Goal: Task Accomplishment & Management: Manage account settings

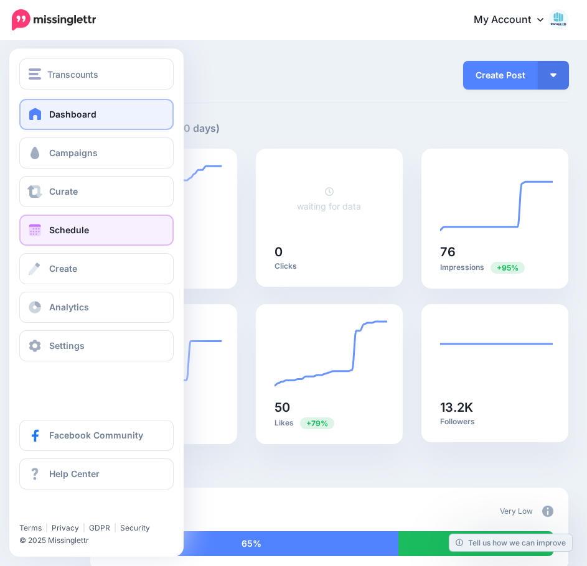
click at [49, 229] on link "Schedule" at bounding box center [96, 230] width 154 height 31
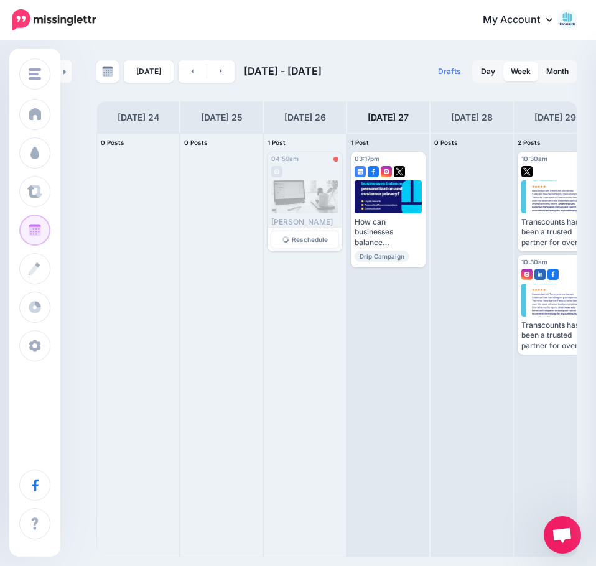
click at [305, 203] on div at bounding box center [305, 196] width 68 height 33
click at [325, 240] on span "Reschedule" at bounding box center [310, 239] width 36 height 6
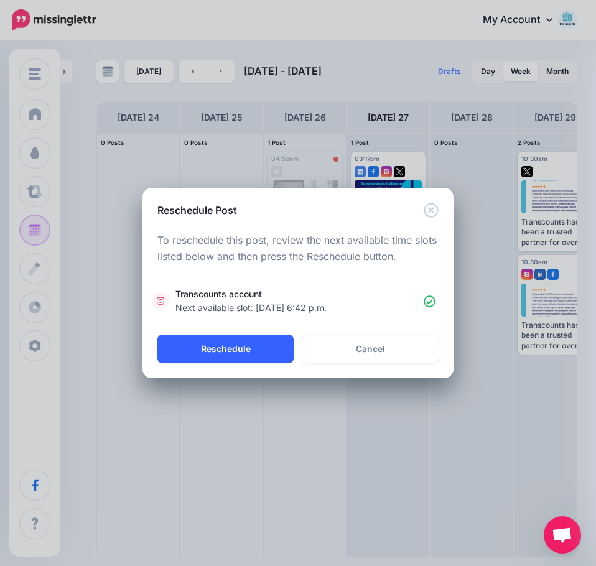
click at [253, 350] on button "Reschedule" at bounding box center [225, 349] width 136 height 29
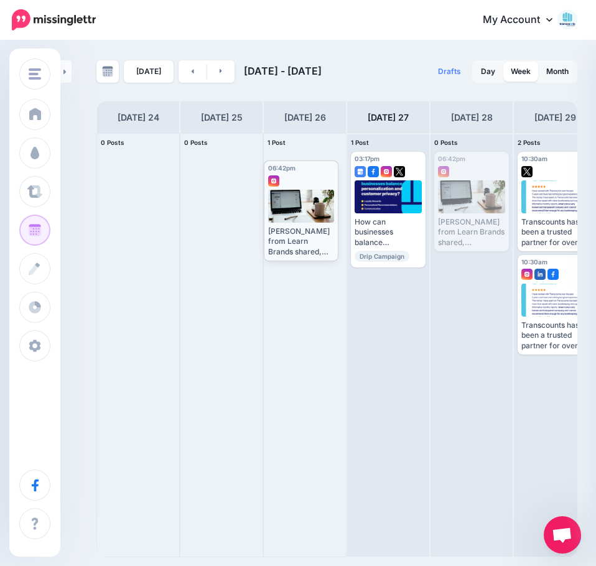
drag, startPoint x: 466, startPoint y: 190, endPoint x: 296, endPoint y: 198, distance: 170.7
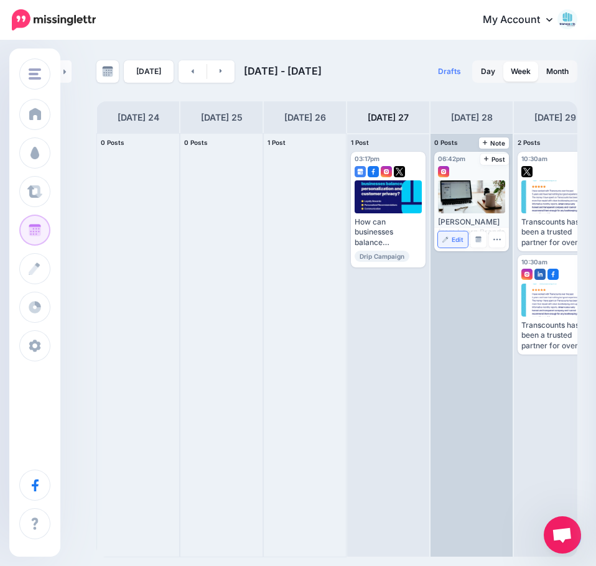
click at [450, 237] on link "Edit" at bounding box center [453, 239] width 30 height 16
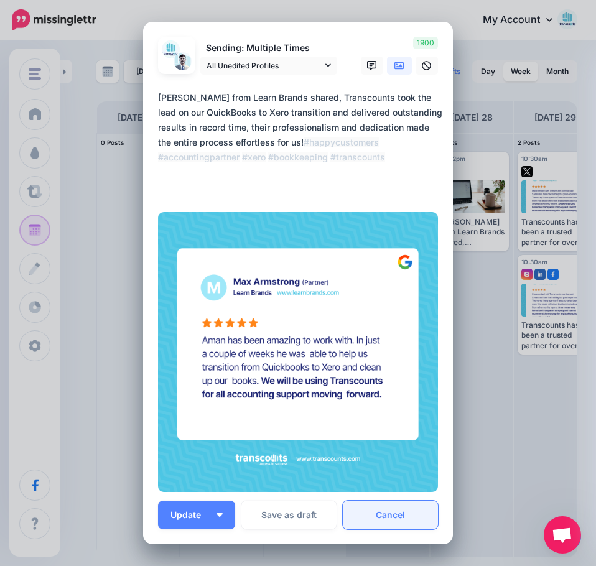
click at [398, 501] on link "Cancel" at bounding box center [390, 515] width 95 height 29
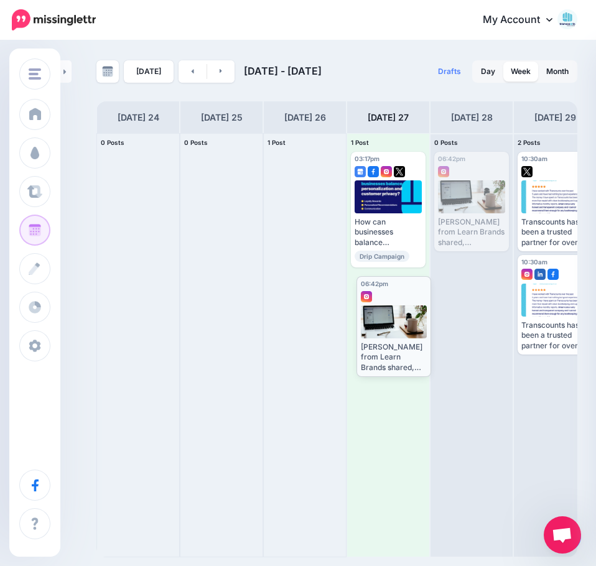
drag, startPoint x: 465, startPoint y: 192, endPoint x: 387, endPoint y: 317, distance: 146.7
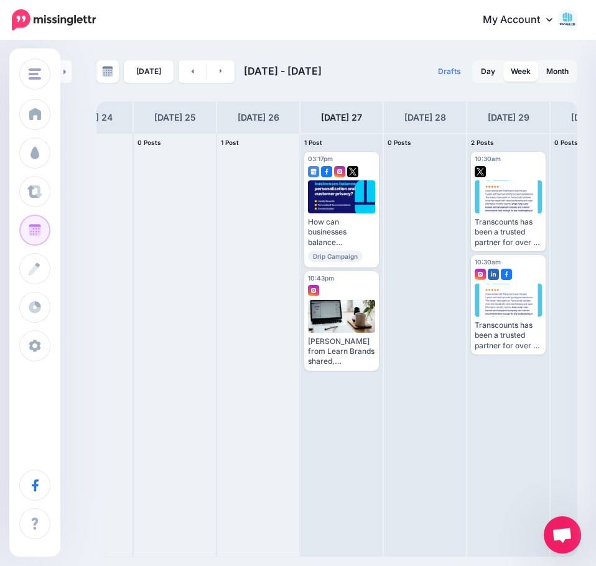
scroll to position [0, 103]
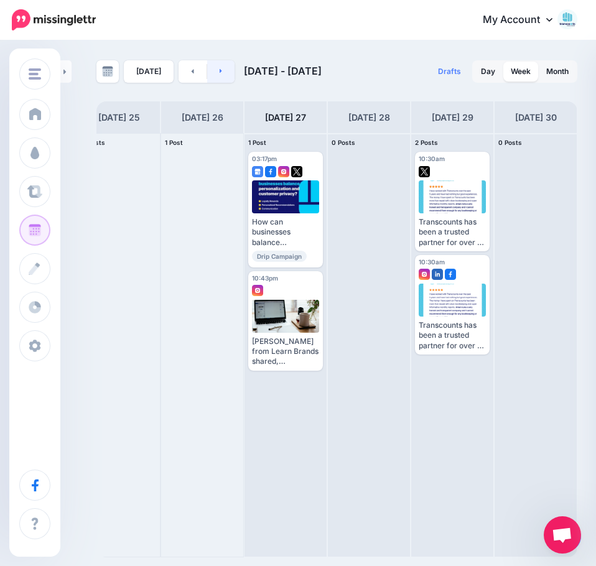
click at [223, 72] on link at bounding box center [221, 71] width 28 height 22
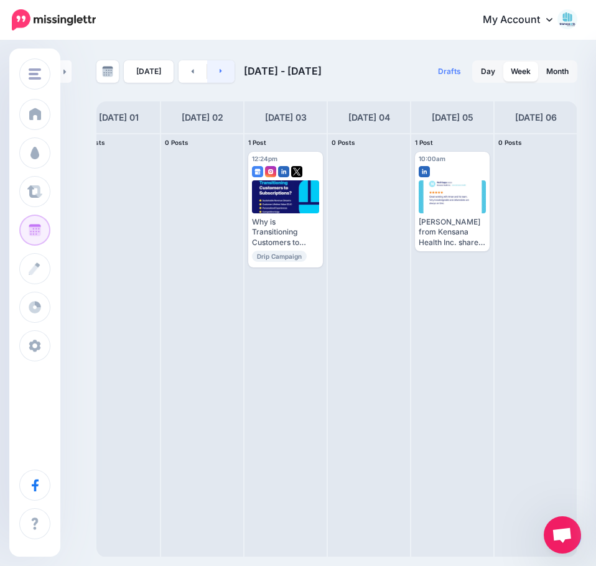
click at [217, 67] on link at bounding box center [221, 71] width 28 height 22
